Goal: Task Accomplishment & Management: Use online tool/utility

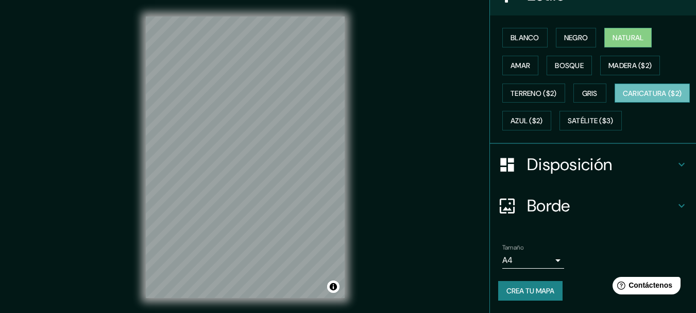
scroll to position [118, 0]
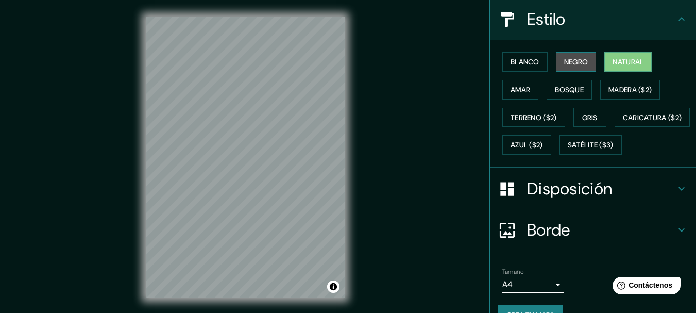
click at [569, 62] on font "Negro" at bounding box center [576, 61] width 24 height 9
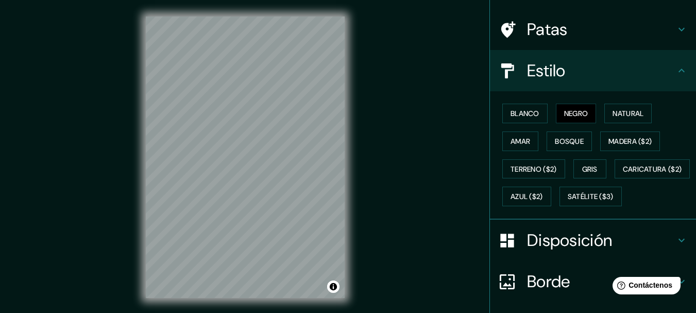
click at [676, 76] on icon at bounding box center [681, 70] width 12 height 12
click at [676, 24] on icon at bounding box center [681, 29] width 12 height 12
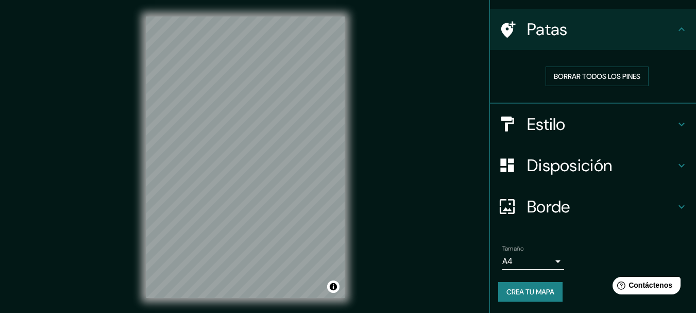
click at [664, 165] on h4 "Disposición" at bounding box center [601, 165] width 148 height 21
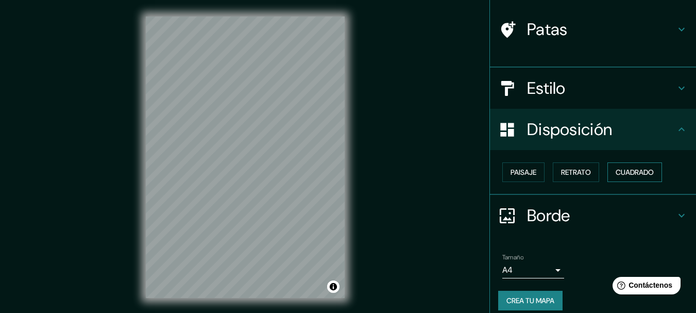
scroll to position [59, 0]
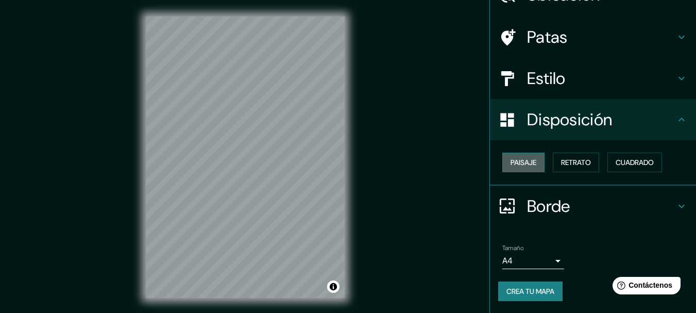
click at [525, 164] on font "Paisaje" at bounding box center [523, 162] width 26 height 9
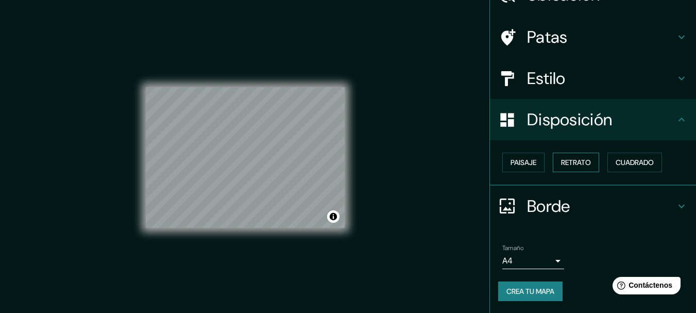
click at [580, 168] on font "Retrato" at bounding box center [576, 161] width 30 height 13
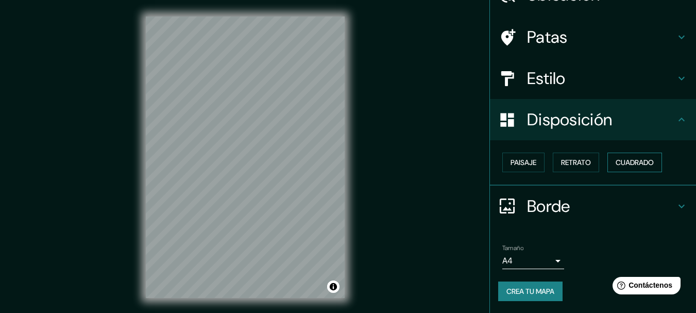
click at [638, 168] on font "Cuadrado" at bounding box center [634, 161] width 38 height 13
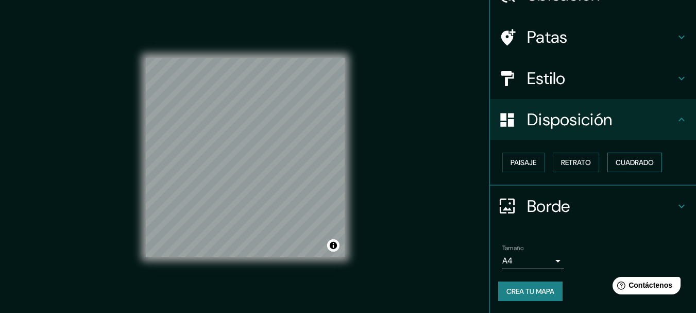
click at [639, 168] on font "Cuadrado" at bounding box center [634, 161] width 38 height 13
click at [524, 165] on font "Paisaje" at bounding box center [523, 162] width 26 height 9
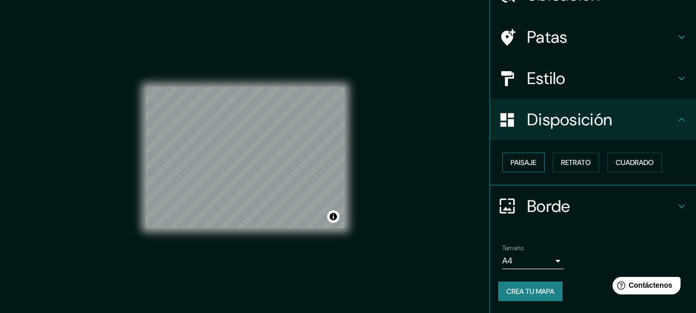
click at [531, 164] on button "Paisaje" at bounding box center [523, 162] width 42 height 20
click at [579, 165] on font "Retrato" at bounding box center [576, 162] width 30 height 9
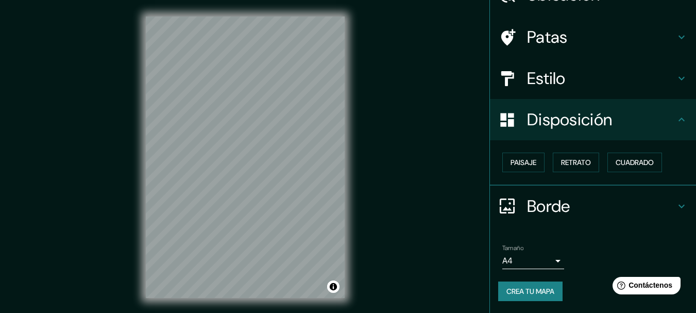
scroll to position [18, 0]
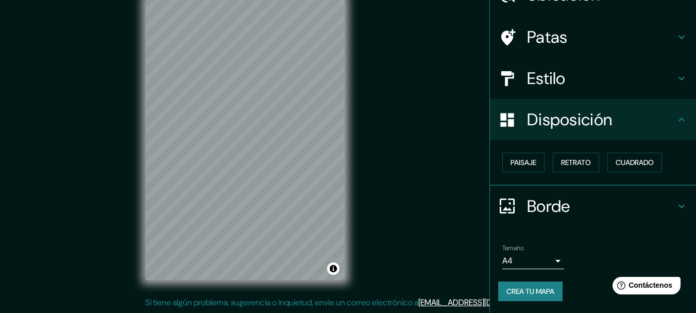
click at [678, 205] on icon at bounding box center [681, 206] width 6 height 4
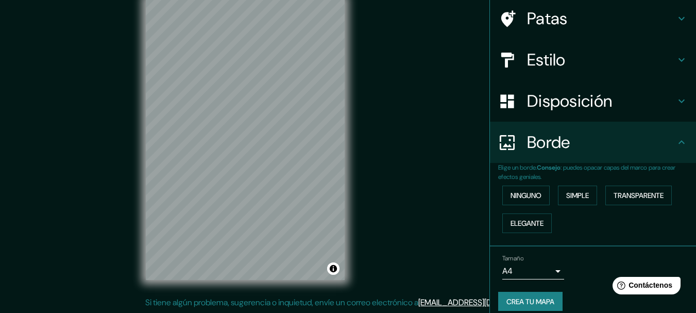
scroll to position [88, 0]
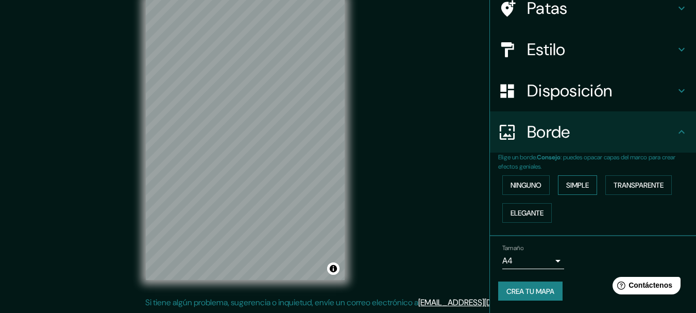
click at [566, 185] on font "Simple" at bounding box center [577, 184] width 23 height 9
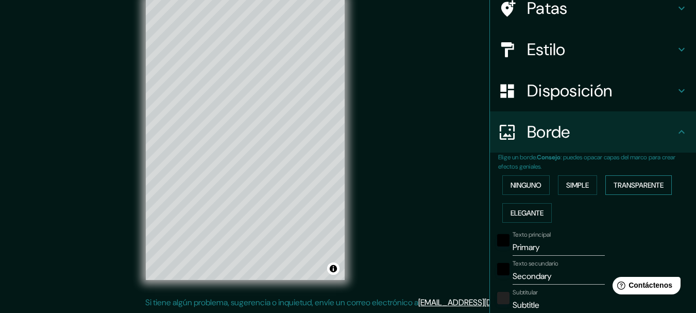
click at [639, 189] on font "Transparente" at bounding box center [638, 184] width 50 height 9
click at [516, 189] on font "Ninguno" at bounding box center [525, 184] width 31 height 9
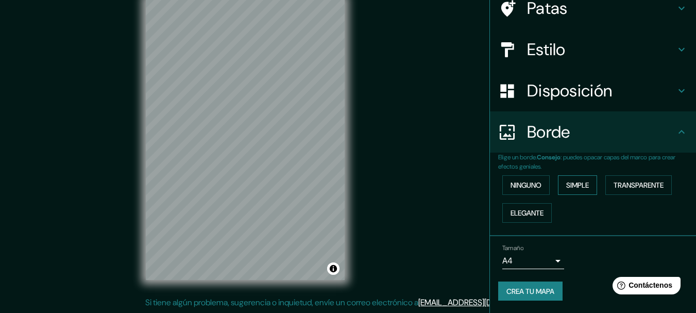
click at [570, 185] on font "Simple" at bounding box center [577, 184] width 23 height 9
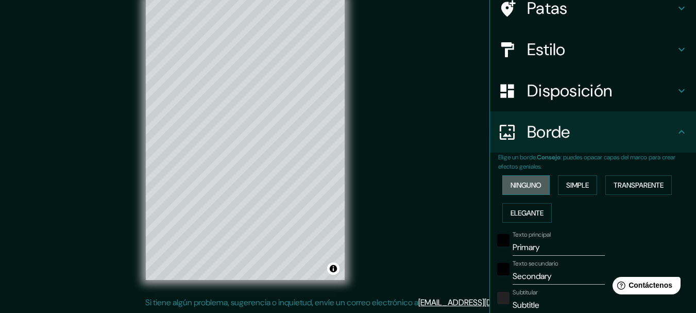
click at [522, 184] on font "Ninguno" at bounding box center [525, 184] width 31 height 9
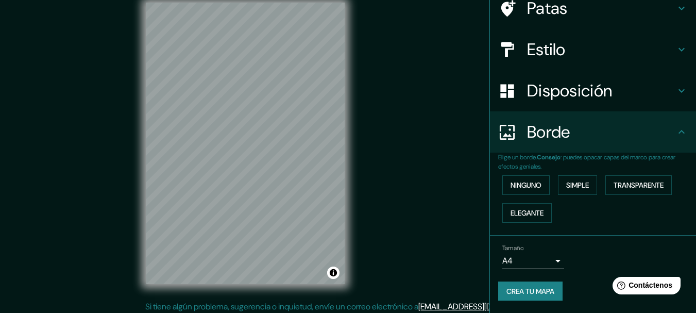
scroll to position [18, 0]
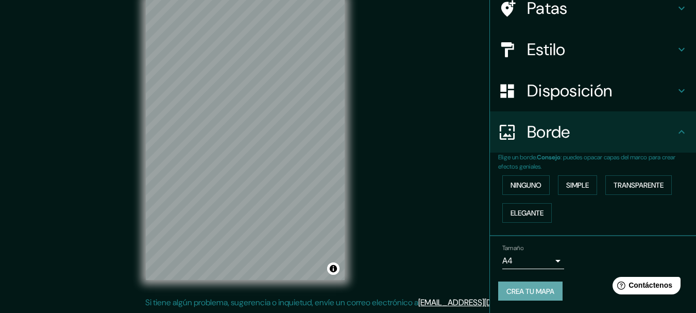
click at [539, 287] on font "Crea tu mapa" at bounding box center [530, 290] width 48 height 9
click at [527, 282] on button "Crea tu mapa" at bounding box center [530, 291] width 64 height 20
click at [541, 285] on font "Crea tu mapa" at bounding box center [530, 290] width 48 height 13
click at [541, 288] on div "Crea tu mapa" at bounding box center [592, 291] width 189 height 20
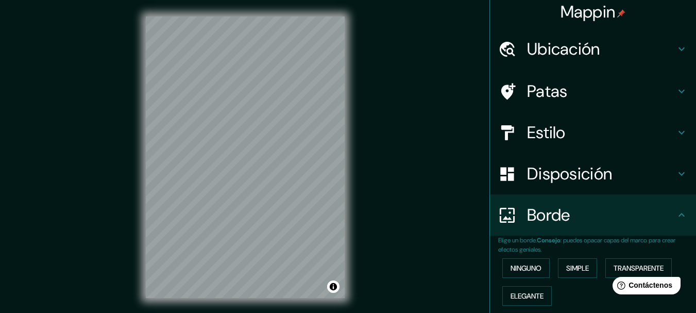
scroll to position [0, 0]
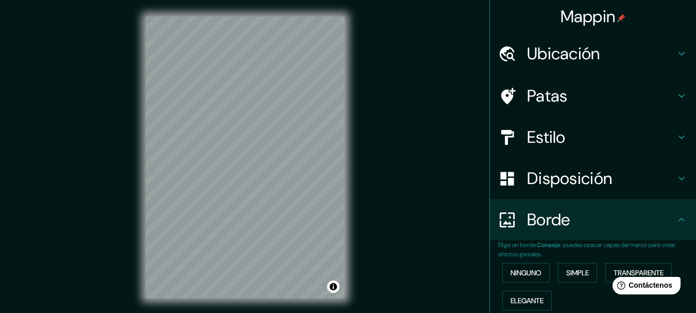
click at [423, 98] on div "Mappin Ubicación Consuelo, [GEOGRAPHIC_DATA][PERSON_NAME], [GEOGRAPHIC_DATA] Pa…" at bounding box center [348, 165] width 696 height 331
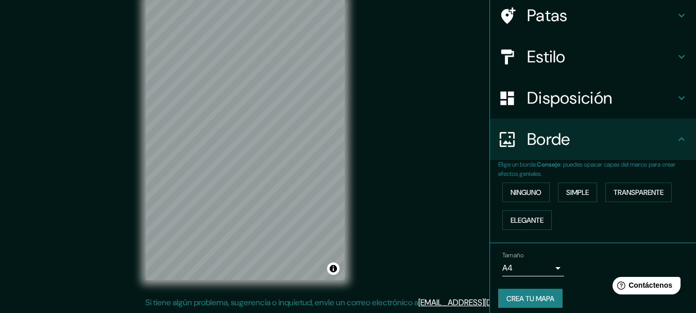
scroll to position [88, 0]
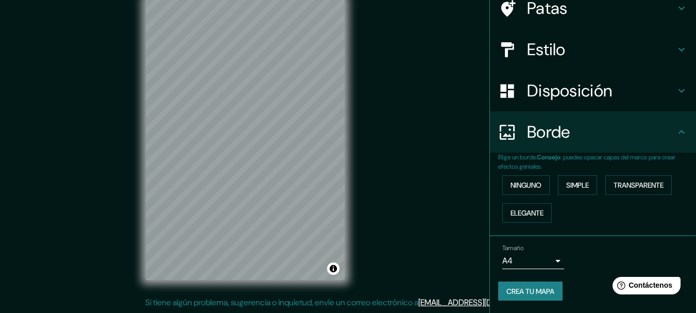
drag, startPoint x: 553, startPoint y: 295, endPoint x: 546, endPoint y: 293, distance: 7.9
click at [549, 295] on button "Crea tu mapa" at bounding box center [530, 291] width 64 height 20
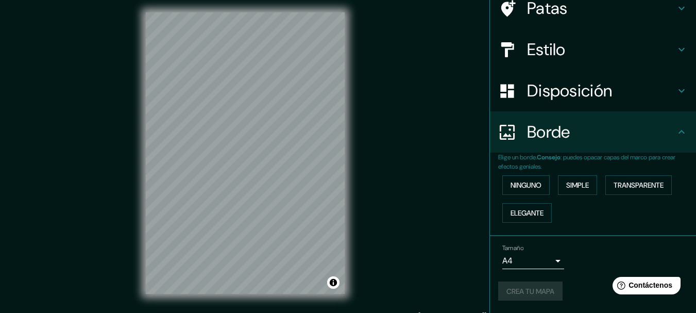
scroll to position [0, 0]
